Goal: Task Accomplishment & Management: Use online tool/utility

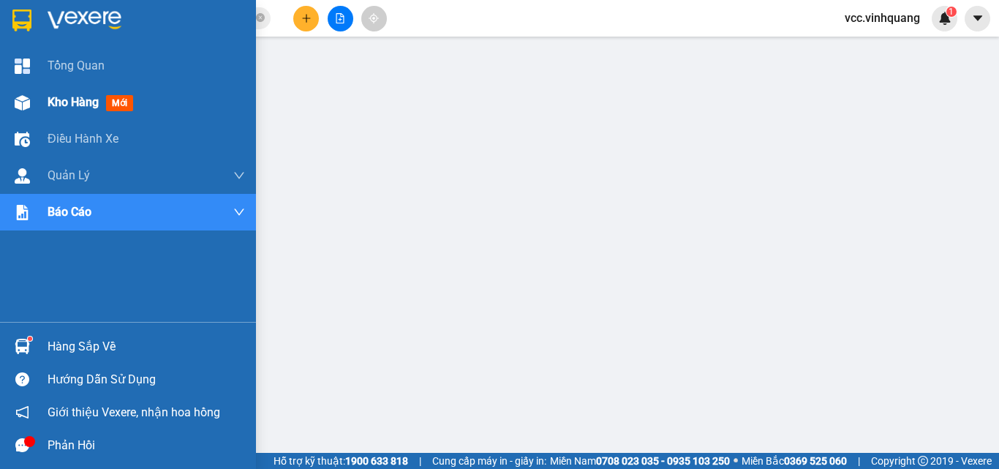
click at [55, 97] on span "Kho hàng" at bounding box center [73, 102] width 51 height 14
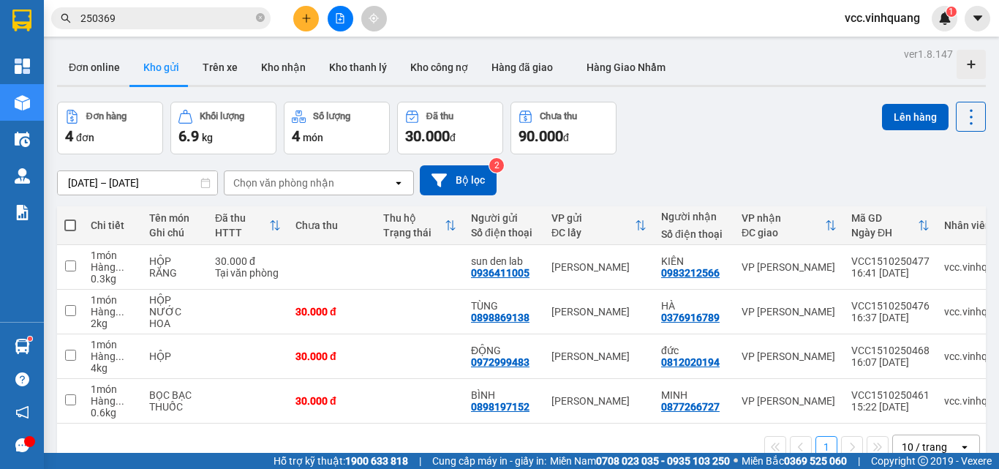
click at [69, 224] on span at bounding box center [70, 225] width 12 height 12
click at [70, 218] on input "checkbox" at bounding box center [70, 218] width 0 height 0
checkbox input "true"
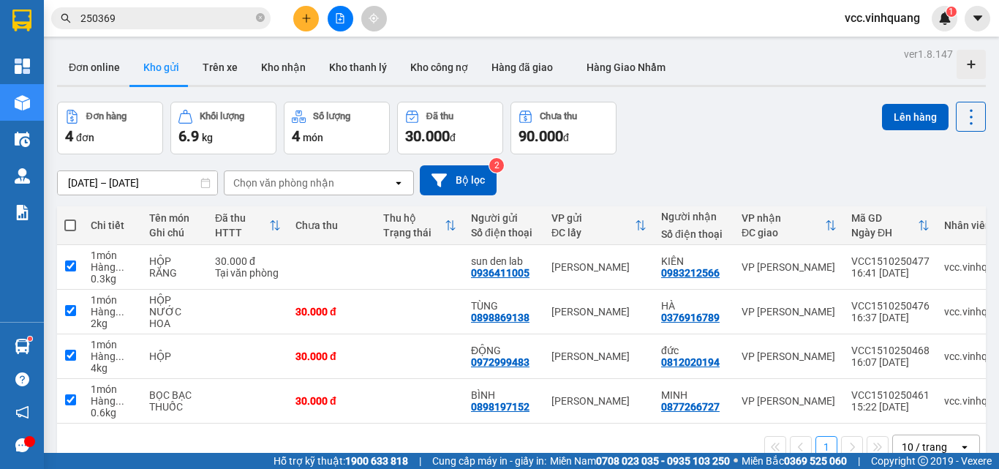
checkbox input "true"
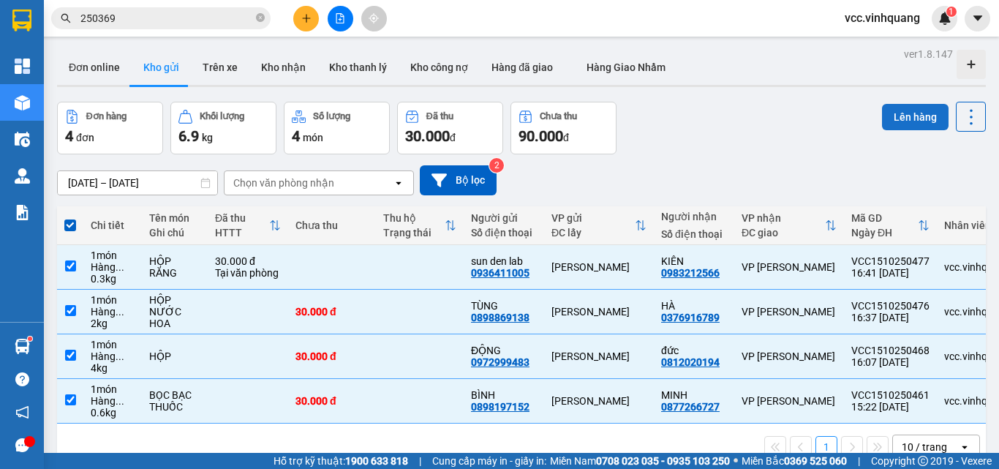
click at [892, 118] on button "Lên hàng" at bounding box center [915, 117] width 67 height 26
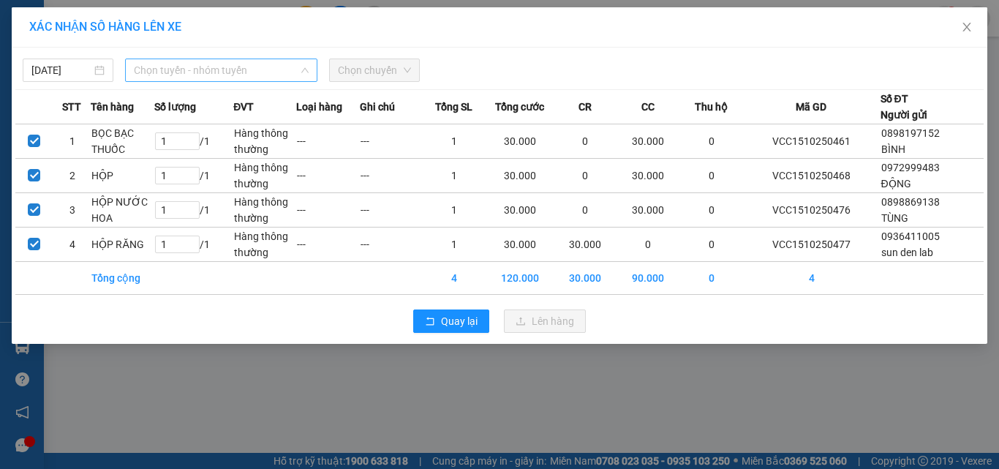
click at [265, 72] on span "Chọn tuyến - nhóm tuyến" at bounding box center [221, 70] width 175 height 22
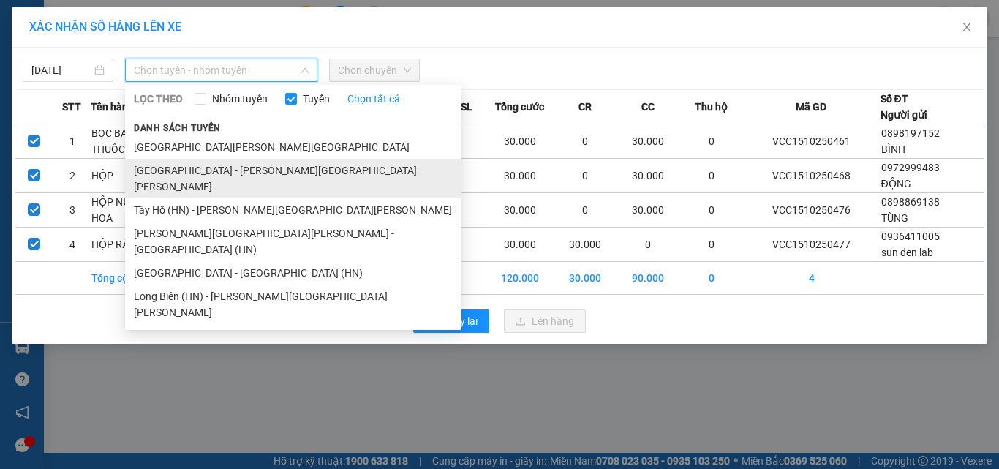
click at [247, 174] on li "[GEOGRAPHIC_DATA] - [PERSON_NAME][GEOGRAPHIC_DATA][PERSON_NAME]" at bounding box center [293, 178] width 336 height 39
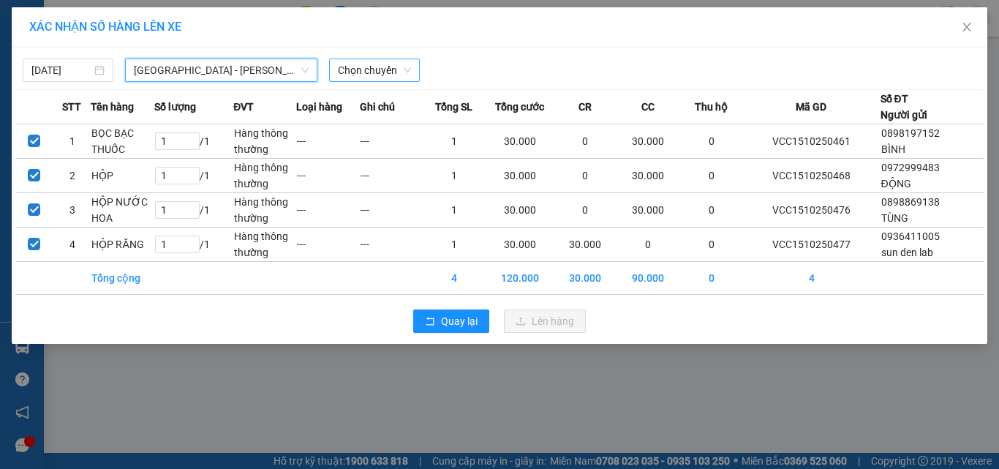
click at [383, 70] on span "Chọn chuyến" at bounding box center [374, 70] width 73 height 22
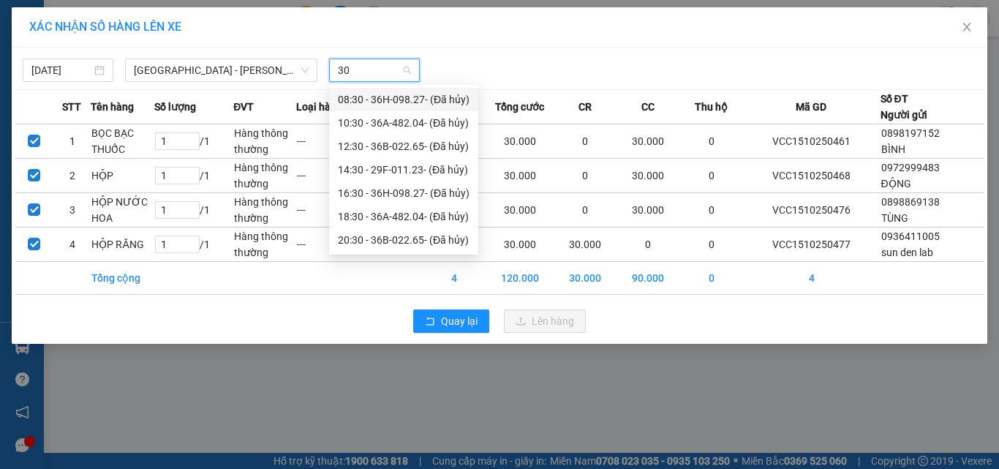
type input "302"
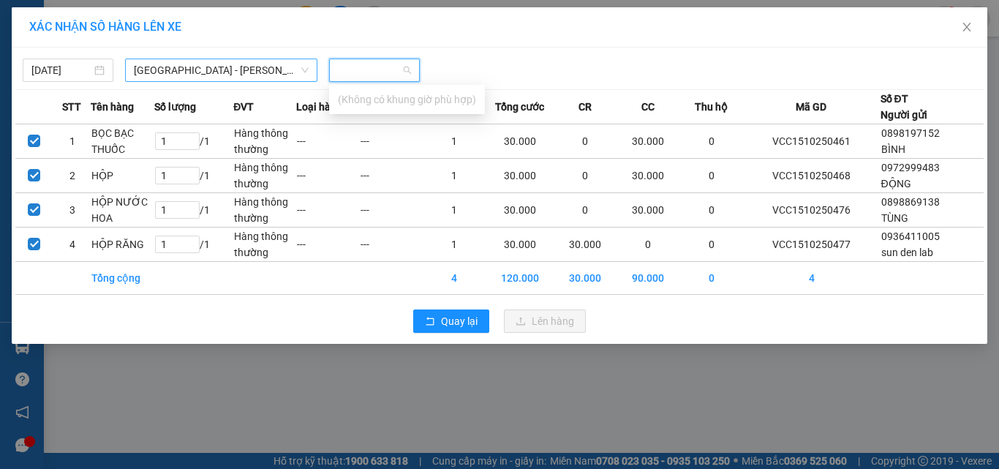
click at [268, 61] on span "[GEOGRAPHIC_DATA] - [PERSON_NAME][GEOGRAPHIC_DATA][PERSON_NAME]" at bounding box center [221, 70] width 175 height 22
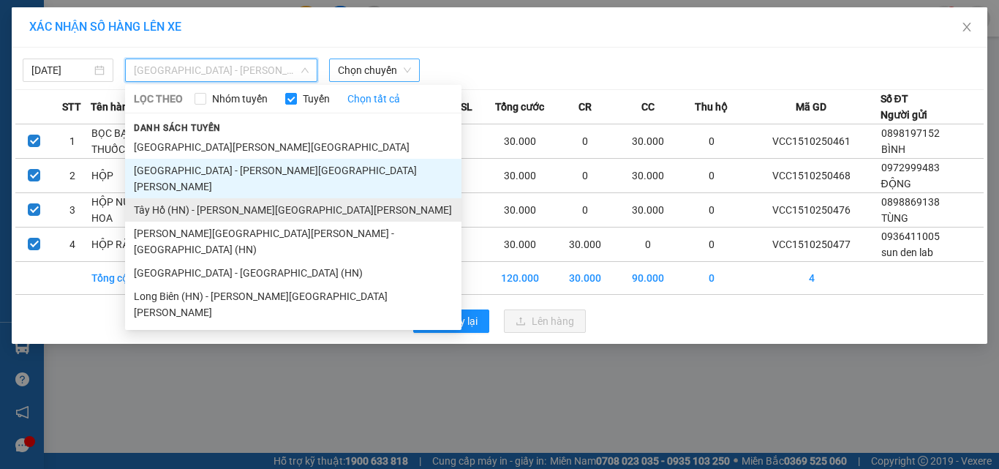
click at [261, 198] on li "Tây Hồ (HN) - [PERSON_NAME][GEOGRAPHIC_DATA][PERSON_NAME]" at bounding box center [293, 209] width 336 height 23
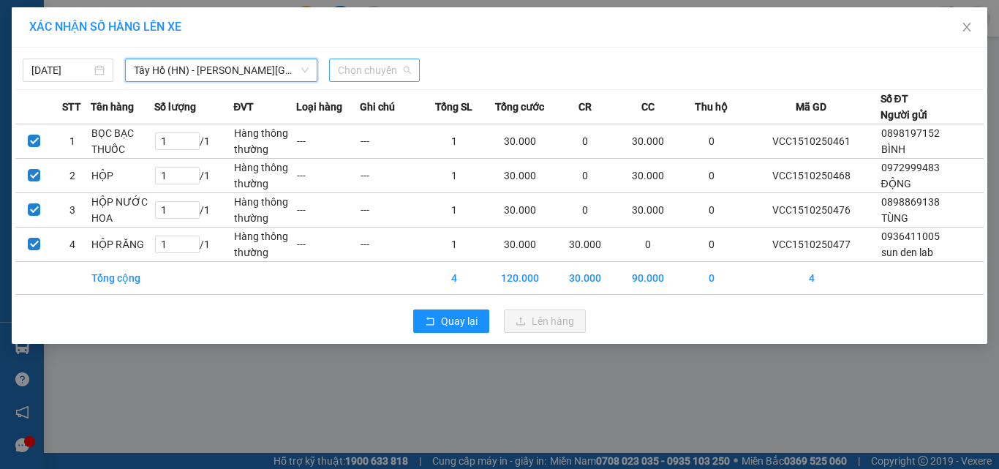
click at [364, 68] on span "Chọn chuyến" at bounding box center [374, 70] width 73 height 22
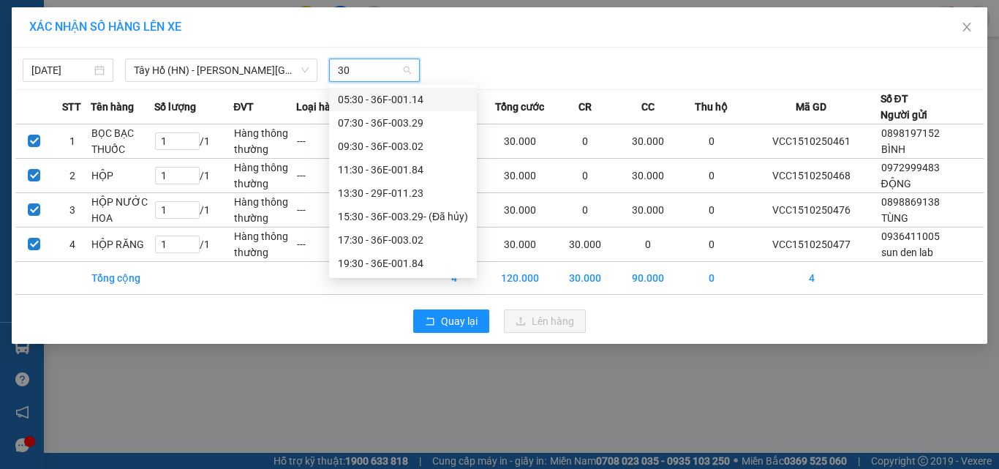
type input "302"
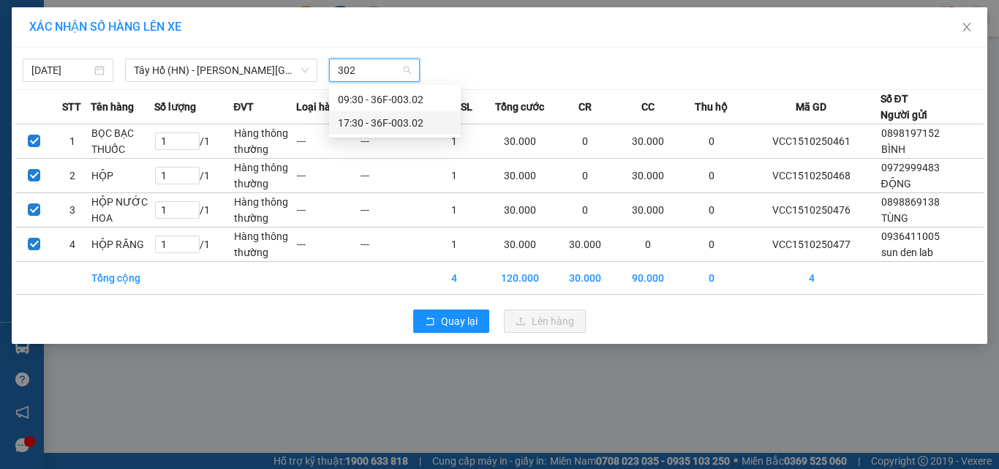
click at [390, 118] on div "17:30 - 36F-003.02" at bounding box center [395, 123] width 114 height 16
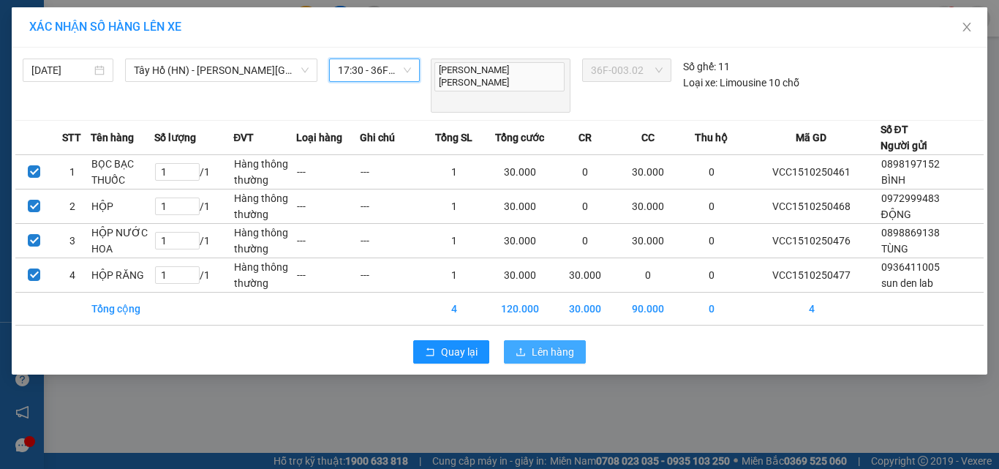
click at [550, 344] on span "Lên hàng" at bounding box center [552, 352] width 42 height 16
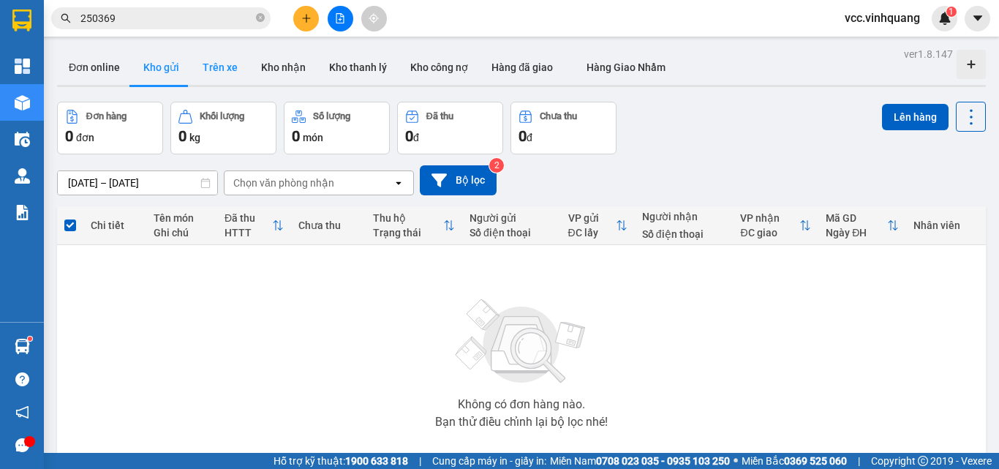
click at [208, 71] on button "Trên xe" at bounding box center [220, 67] width 58 height 35
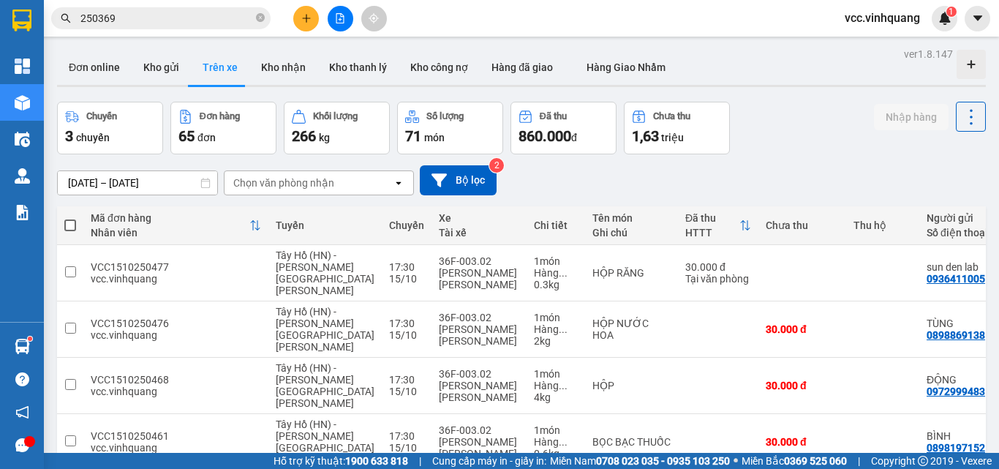
click at [162, 25] on input "250369" at bounding box center [166, 18] width 173 height 16
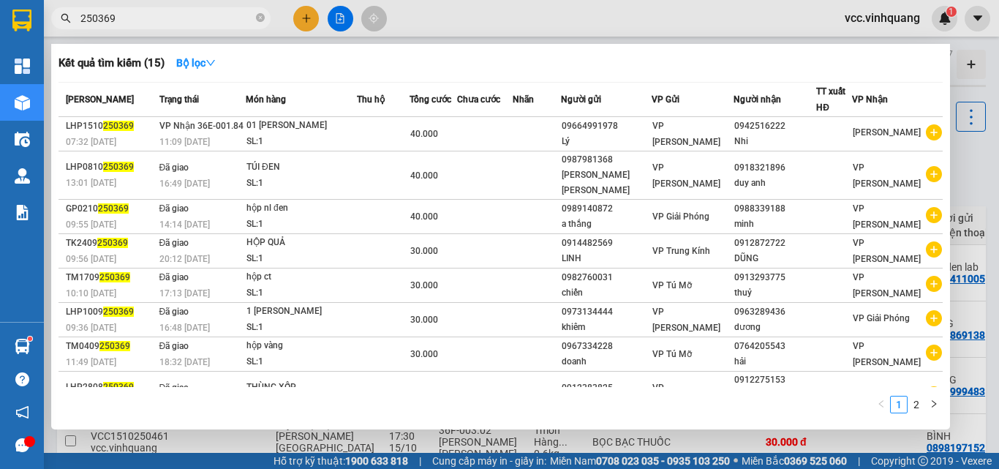
click at [162, 25] on input "250369" at bounding box center [166, 18] width 173 height 16
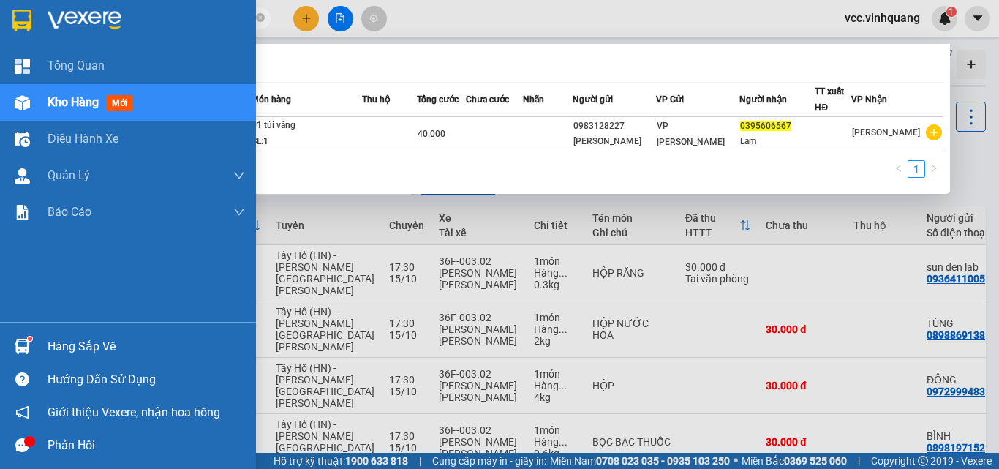
type input "0395606567"
click at [16, 336] on div at bounding box center [23, 346] width 26 height 26
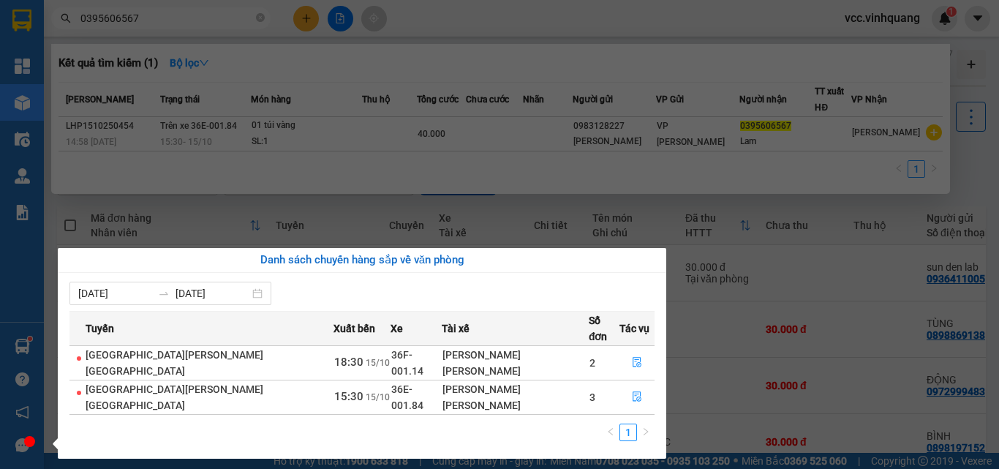
click at [431, 193] on section "Kết quả [PERSON_NAME] ( 1 ) Bộ lọc Mã ĐH Trạng thái Món hàng Thu hộ Tổng [PERSO…" at bounding box center [499, 234] width 999 height 469
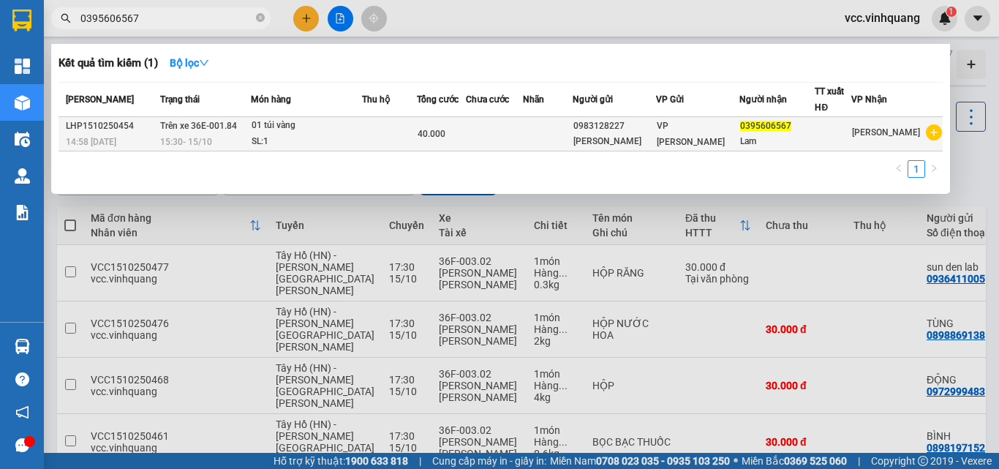
click at [221, 138] on div "15:30 [DATE]" at bounding box center [204, 142] width 89 height 16
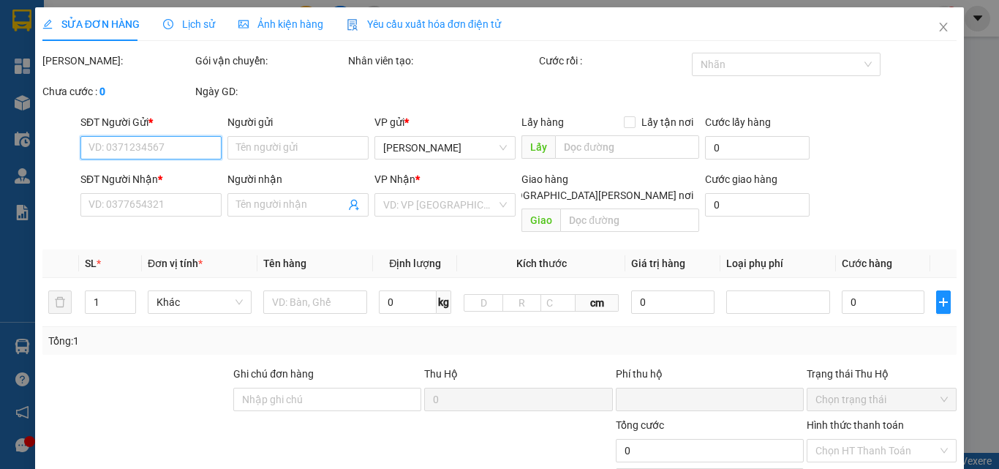
type input "0983128227"
type input "[PERSON_NAME]"
type input "0395606567"
type input "Lam"
type input "0"
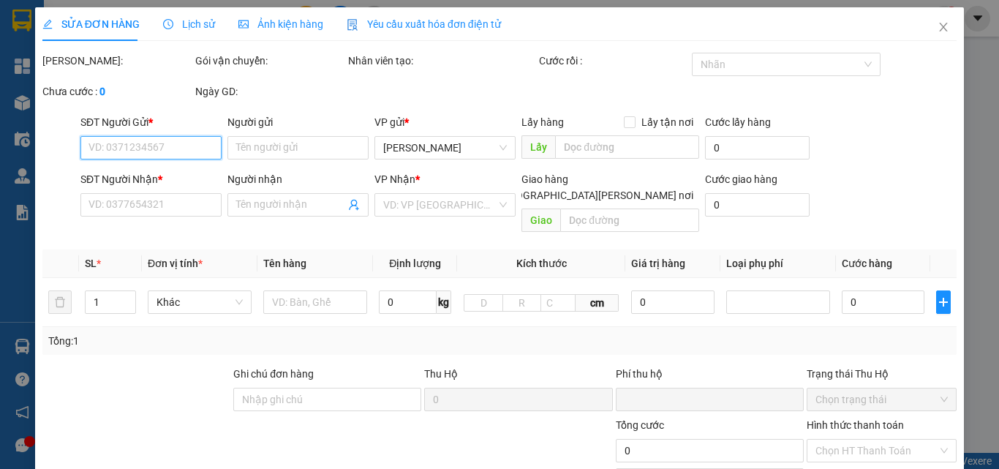
type input "40.000"
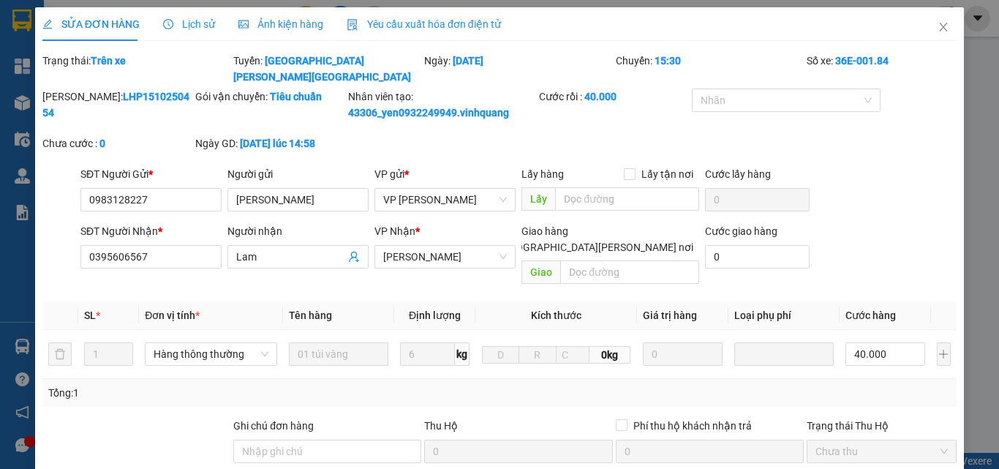
drag, startPoint x: 159, startPoint y: 80, endPoint x: 78, endPoint y: 80, distance: 81.1
click at [78, 88] on div "[PERSON_NAME]: LHP1510250454" at bounding box center [117, 104] width 150 height 32
copy b "LHP1510250454"
click at [183, 31] on div "Lịch sử" at bounding box center [189, 24] width 52 height 16
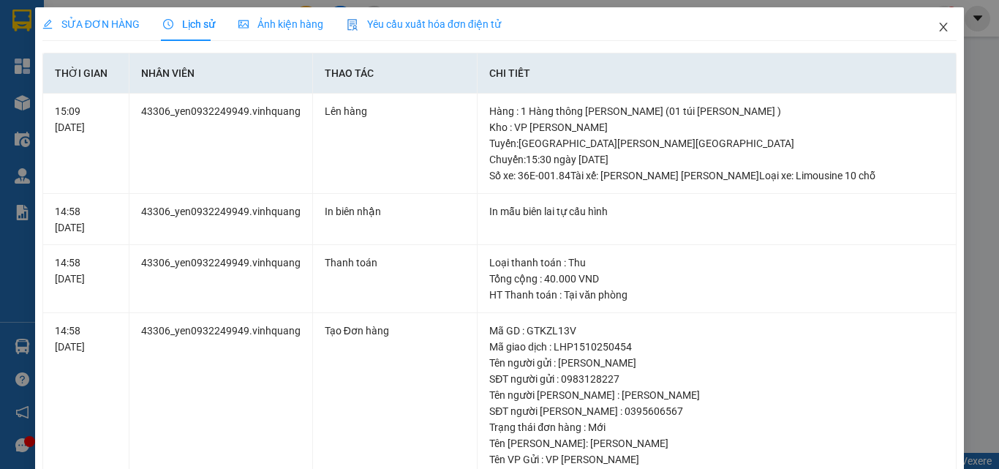
click at [937, 27] on icon "close" at bounding box center [943, 27] width 12 height 12
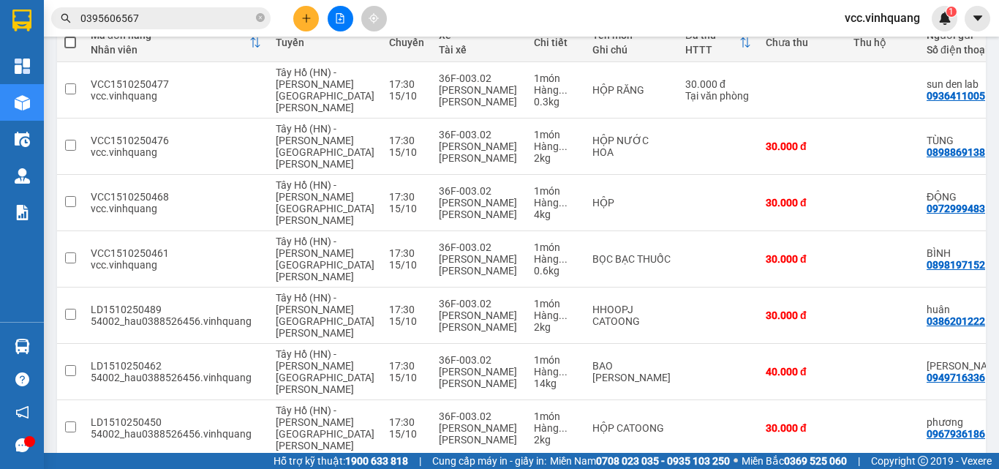
scroll to position [304, 0]
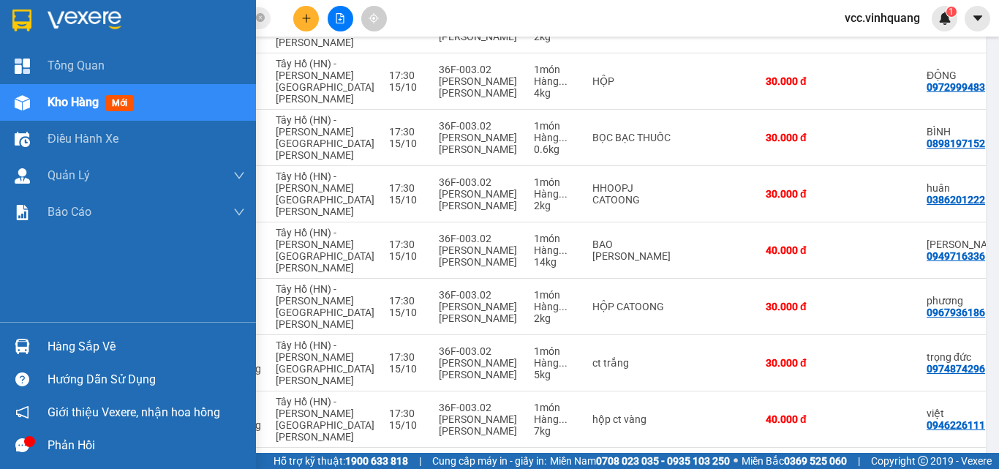
click at [31, 341] on div at bounding box center [23, 346] width 26 height 26
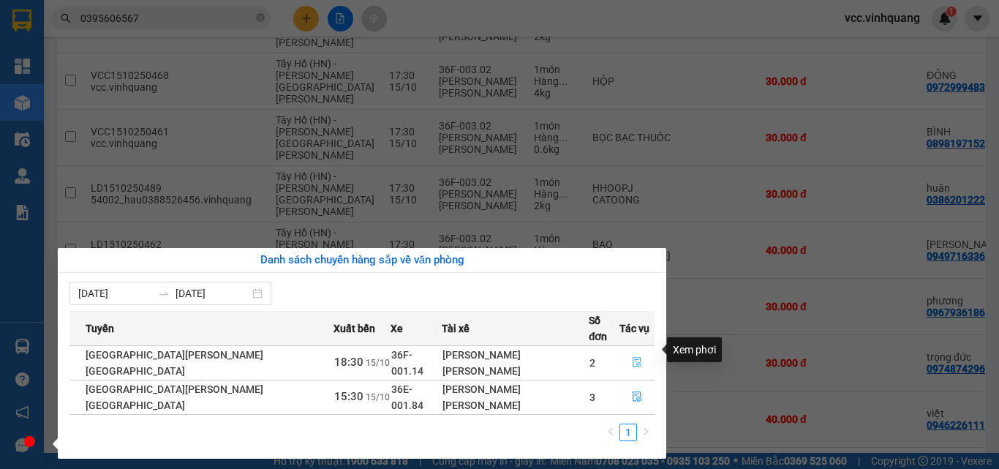
click at [632, 351] on button "button" at bounding box center [637, 362] width 34 height 23
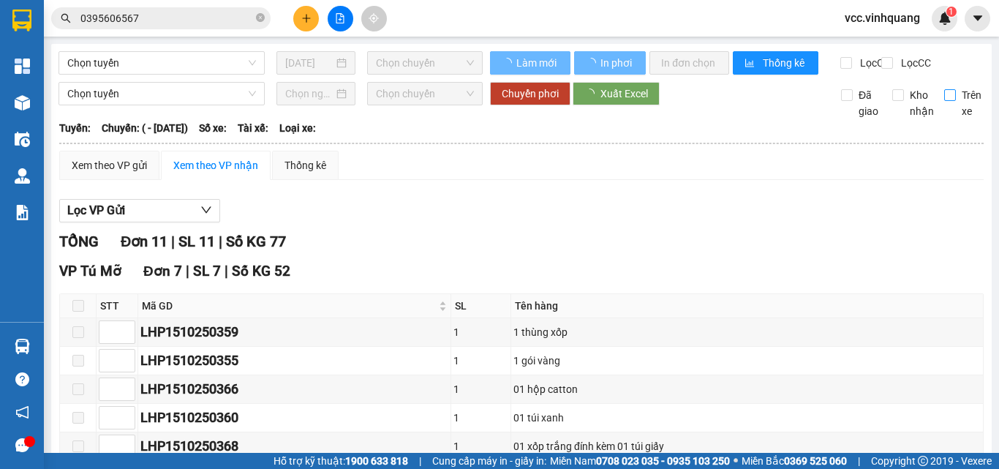
click at [944, 101] on input "Trên xe" at bounding box center [950, 95] width 12 height 12
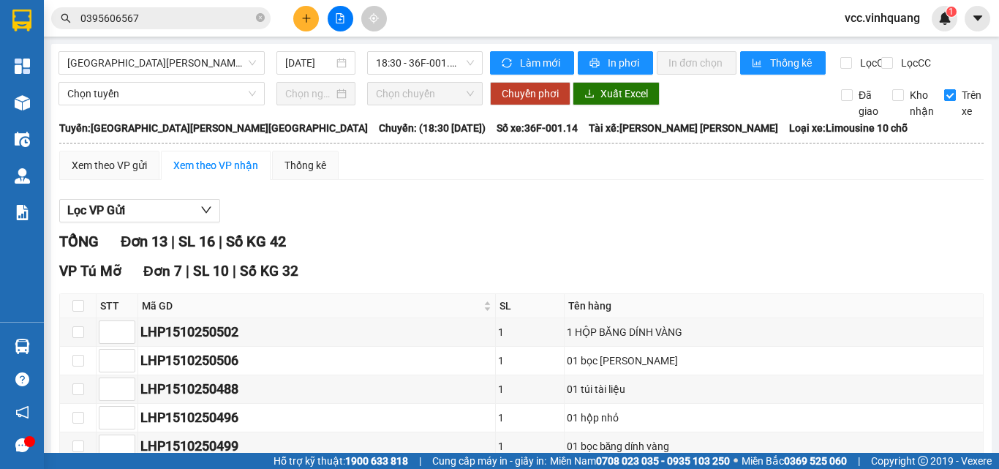
click at [944, 101] on input "Trên xe" at bounding box center [950, 95] width 12 height 12
checkbox input "true"
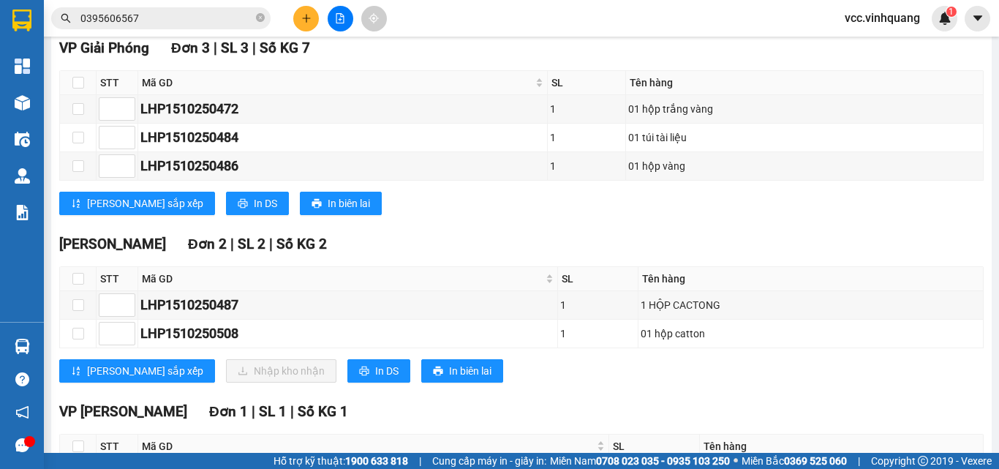
scroll to position [509, 0]
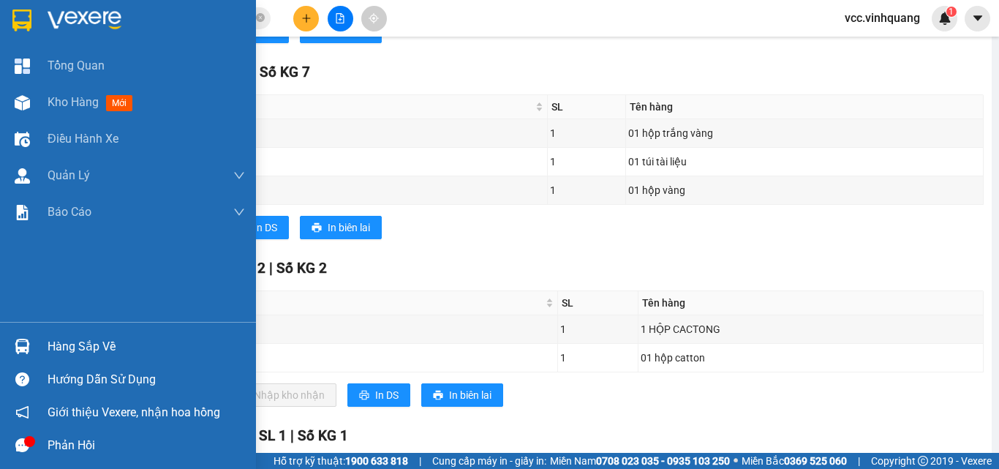
click at [45, 341] on div "Hàng sắp về" at bounding box center [128, 346] width 256 height 33
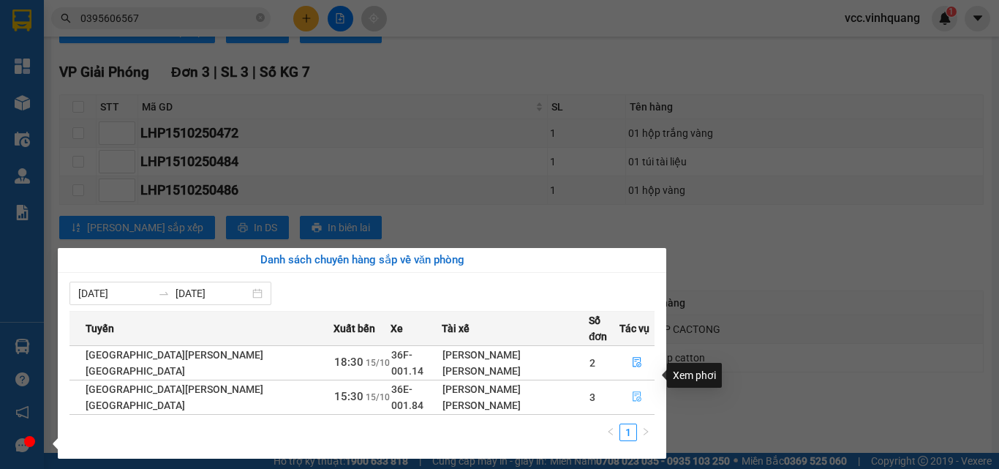
click at [632, 392] on icon "file-done" at bounding box center [636, 397] width 9 height 10
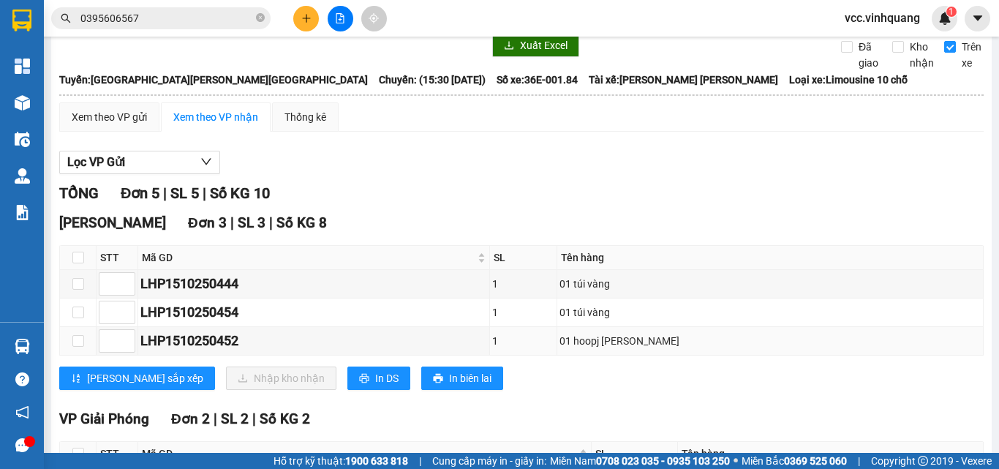
scroll to position [73, 0]
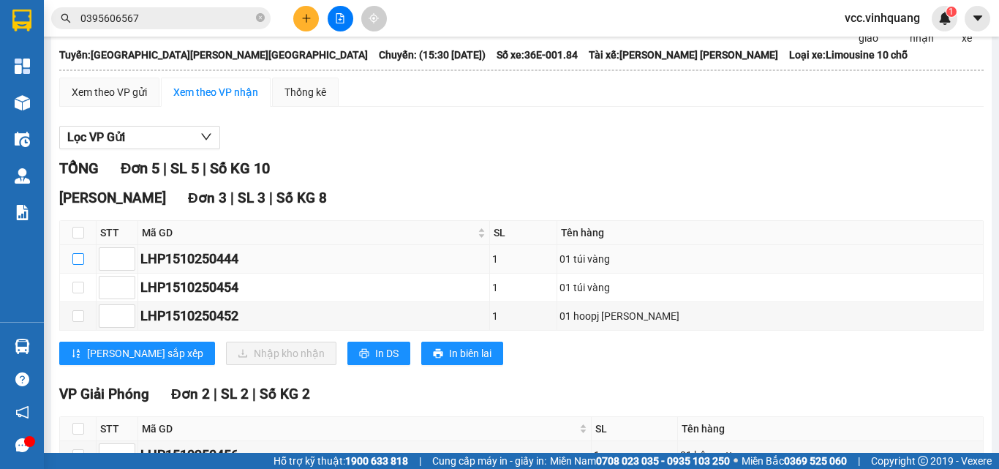
click at [81, 265] on input "checkbox" at bounding box center [78, 259] width 12 height 12
checkbox input "true"
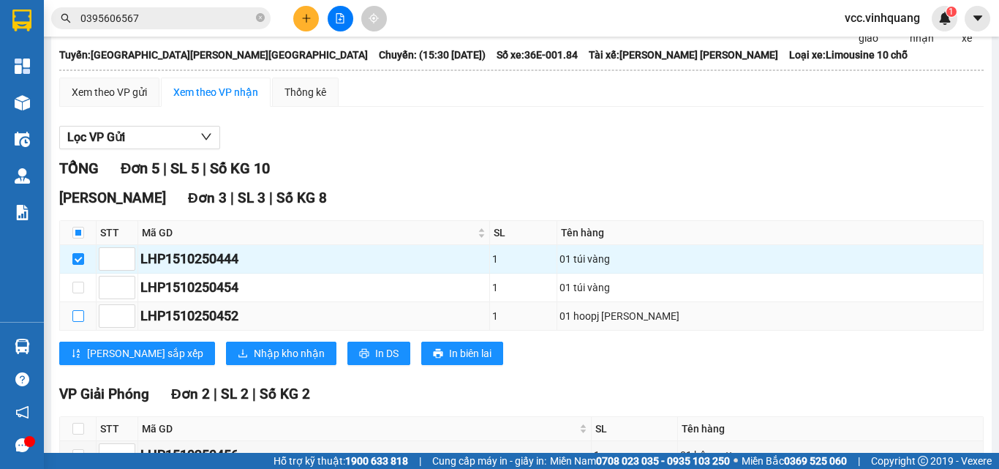
click at [74, 322] on input "checkbox" at bounding box center [78, 316] width 12 height 12
checkbox input "true"
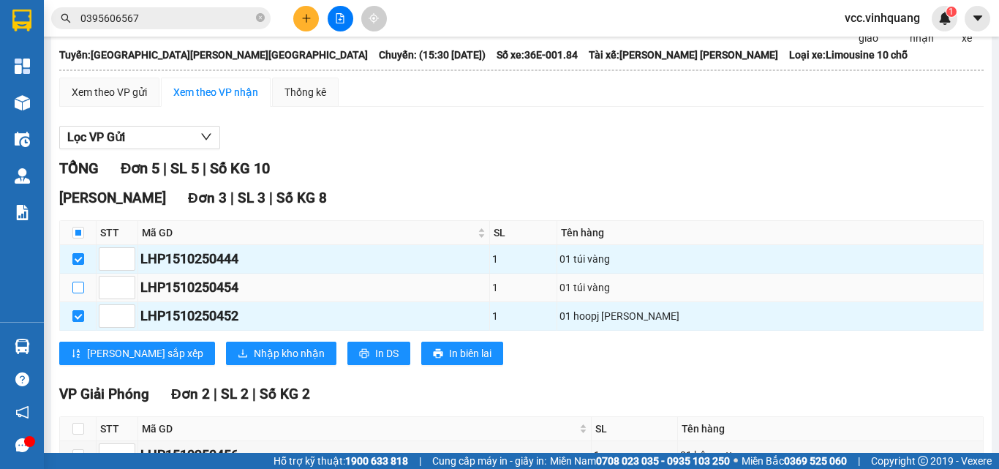
click at [79, 293] on input "checkbox" at bounding box center [78, 287] width 12 height 12
checkbox input "true"
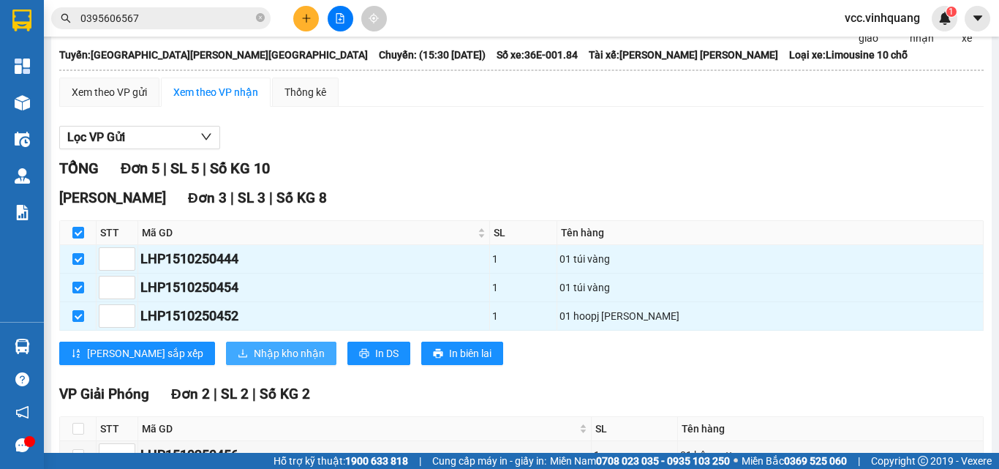
click at [254, 361] on span "Nhập kho nhận" at bounding box center [289, 353] width 71 height 16
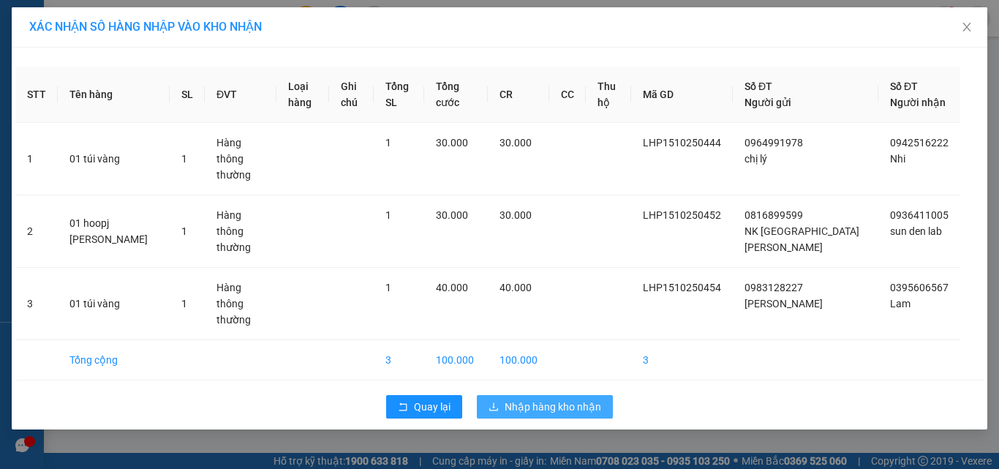
click at [566, 398] on span "Nhập hàng kho nhận" at bounding box center [552, 406] width 96 height 16
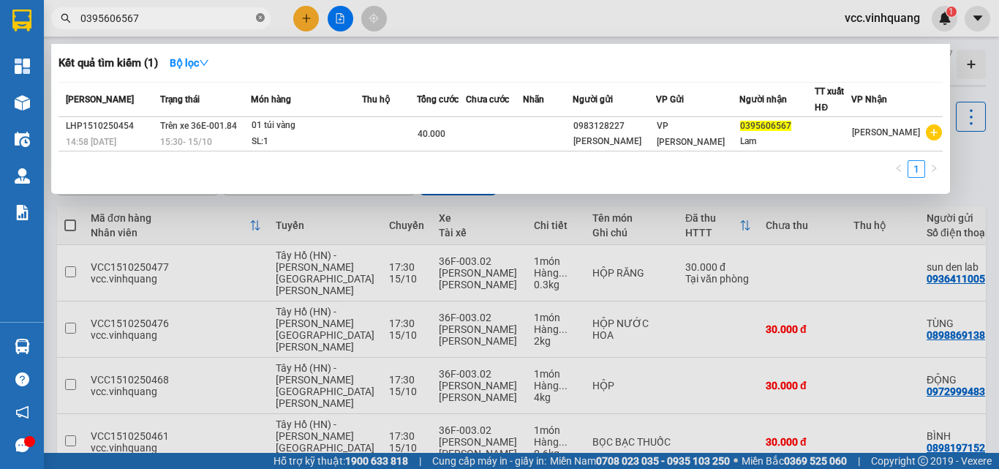
click at [263, 16] on icon "close-circle" at bounding box center [260, 17] width 9 height 9
click at [263, 16] on span at bounding box center [260, 18] width 9 height 16
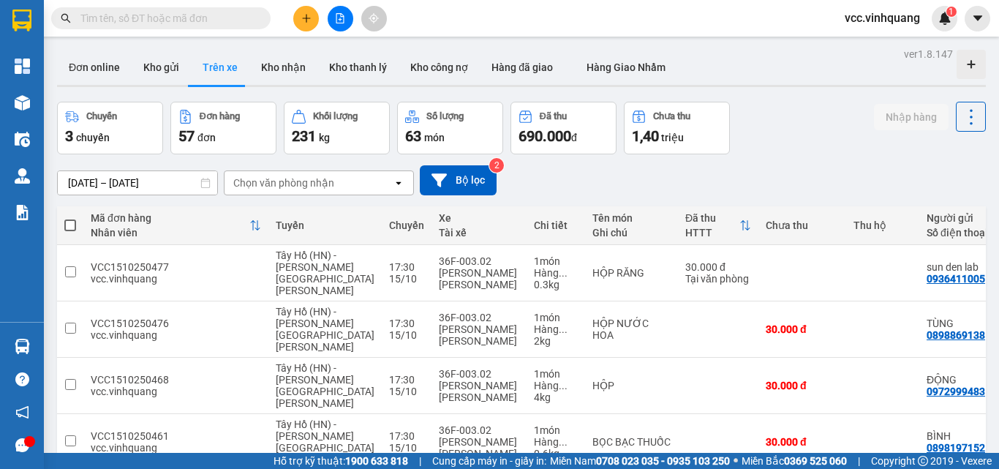
click at [202, 22] on input "text" at bounding box center [166, 18] width 173 height 16
click at [168, 68] on button "Kho gửi" at bounding box center [161, 67] width 59 height 35
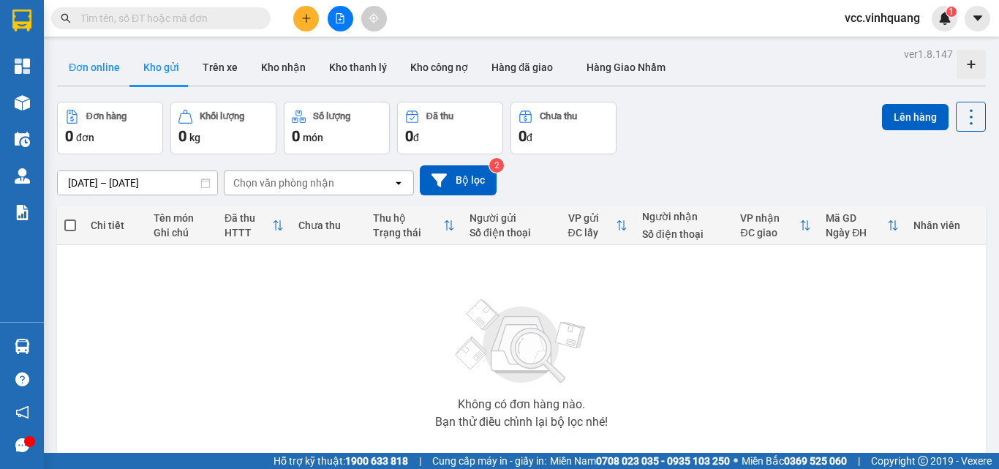
click at [101, 72] on button "Đơn online" at bounding box center [94, 67] width 75 height 35
type input "[DATE] – [DATE]"
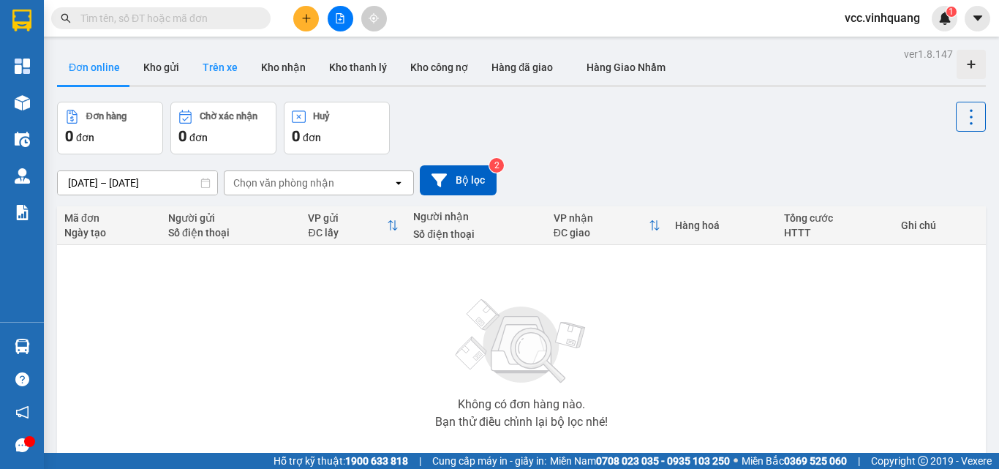
click at [211, 77] on button "Trên xe" at bounding box center [220, 67] width 58 height 35
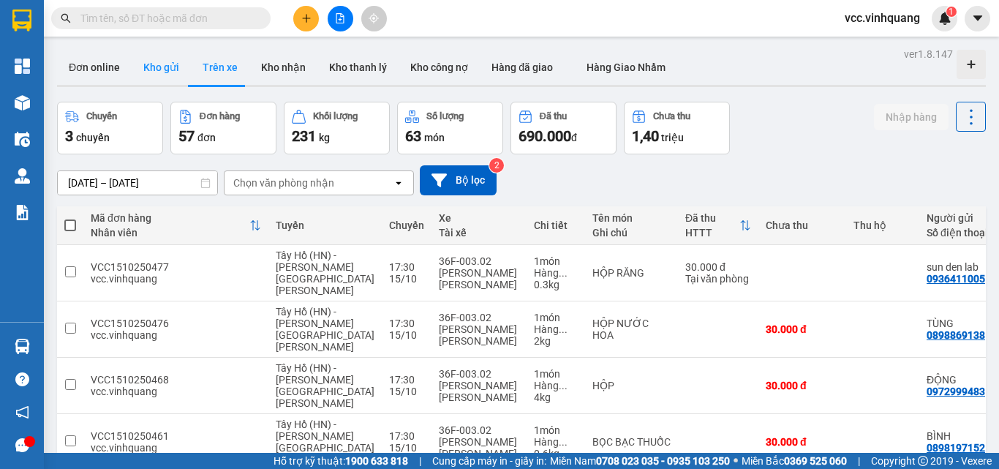
click at [164, 77] on button "Kho gửi" at bounding box center [161, 67] width 59 height 35
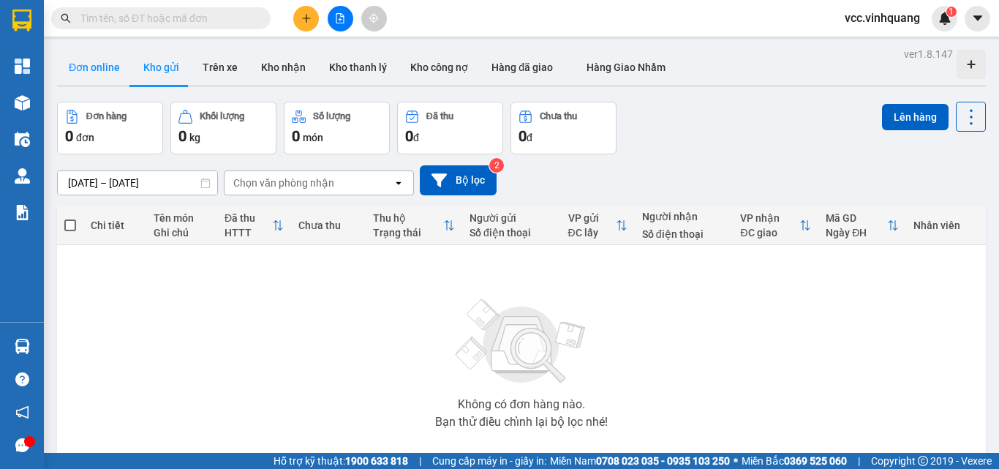
click at [116, 73] on button "Đơn online" at bounding box center [94, 67] width 75 height 35
type input "[DATE] – [DATE]"
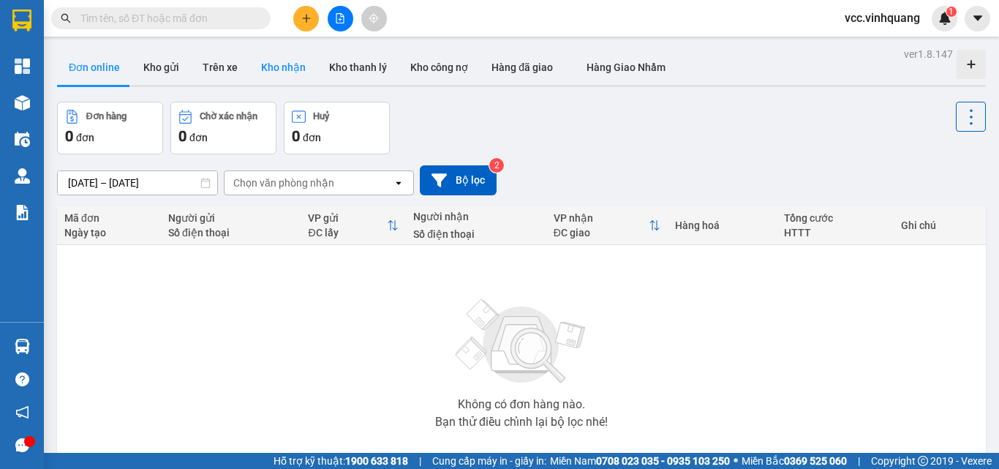
click at [284, 80] on button "Kho nhận" at bounding box center [283, 67] width 68 height 35
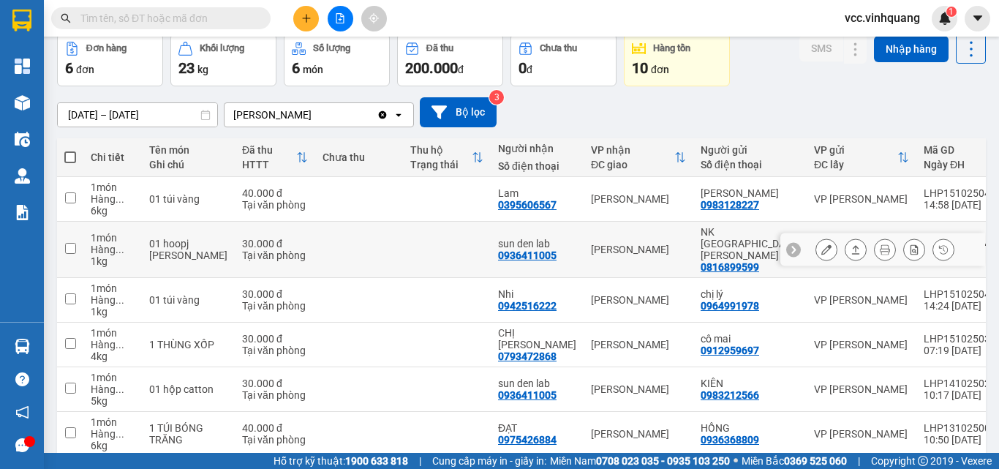
scroll to position [126, 0]
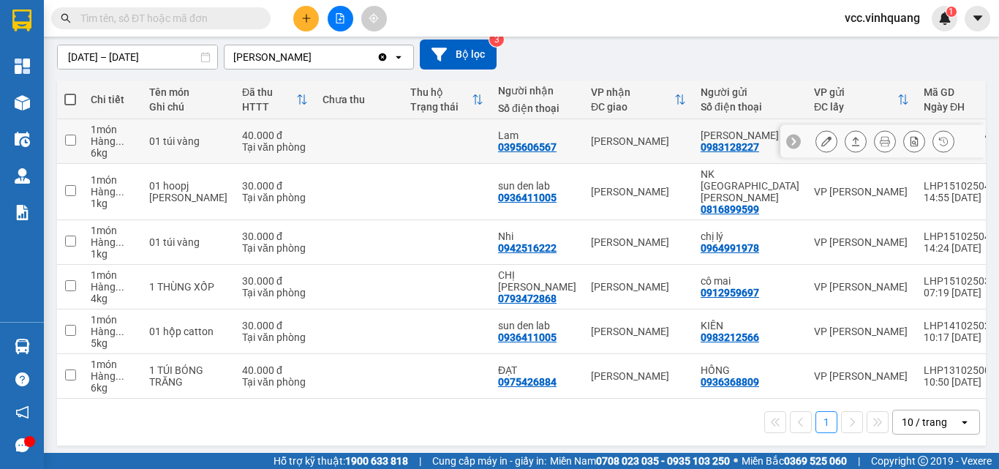
click at [72, 140] on input "checkbox" at bounding box center [70, 139] width 11 height 11
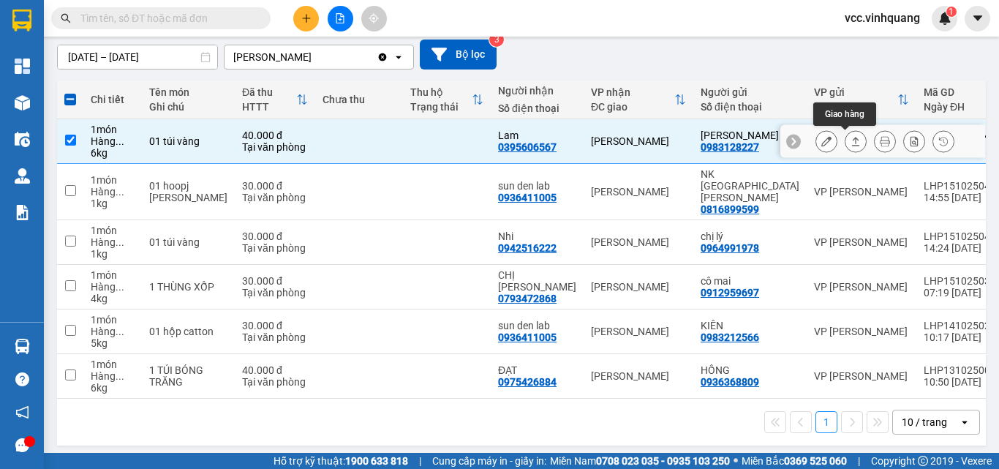
click at [850, 141] on icon at bounding box center [855, 141] width 10 height 10
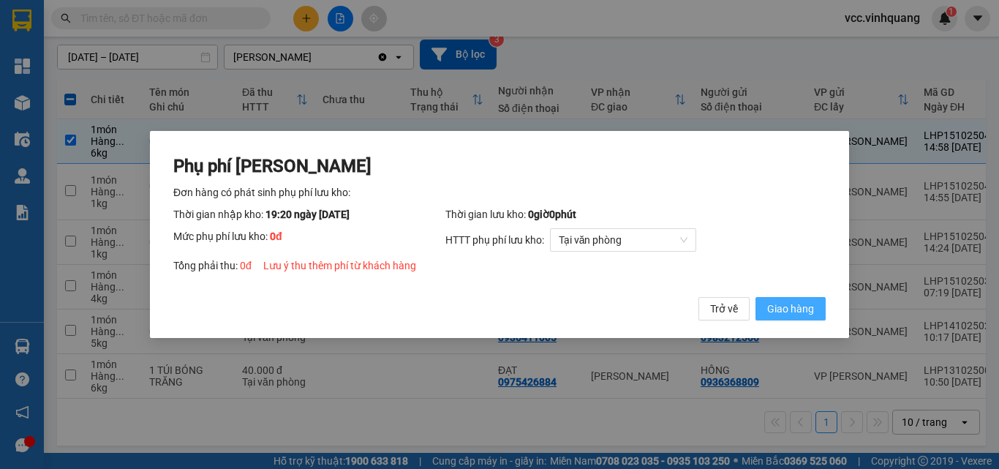
click at [794, 308] on span "Giao hàng" at bounding box center [790, 308] width 47 height 16
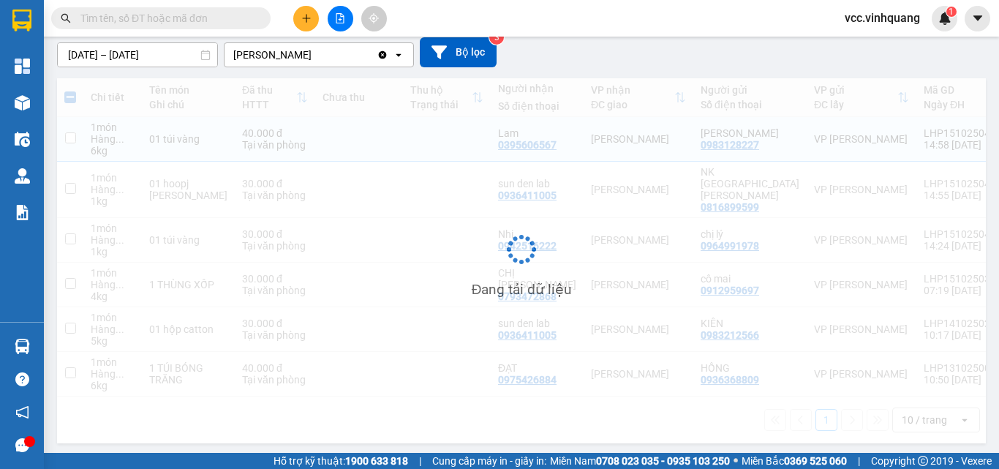
checkbox input "false"
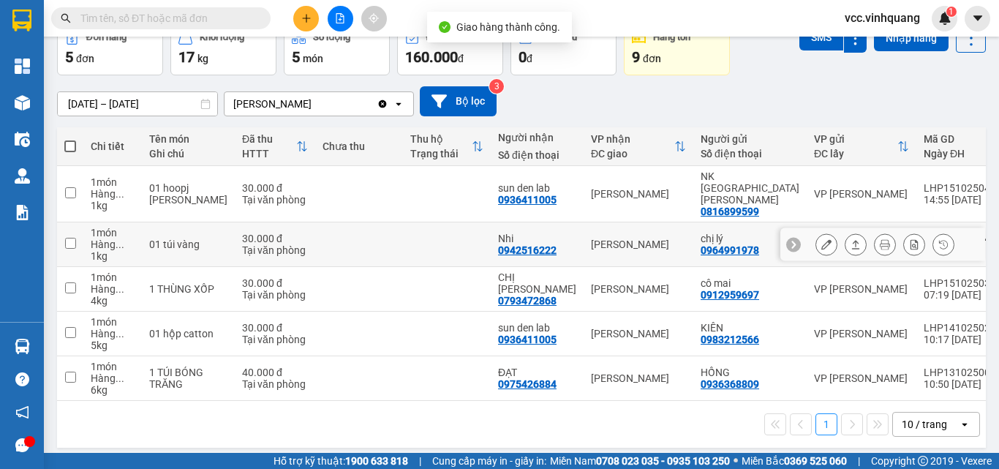
scroll to position [81, 0]
